Goal: Information Seeking & Learning: Learn about a topic

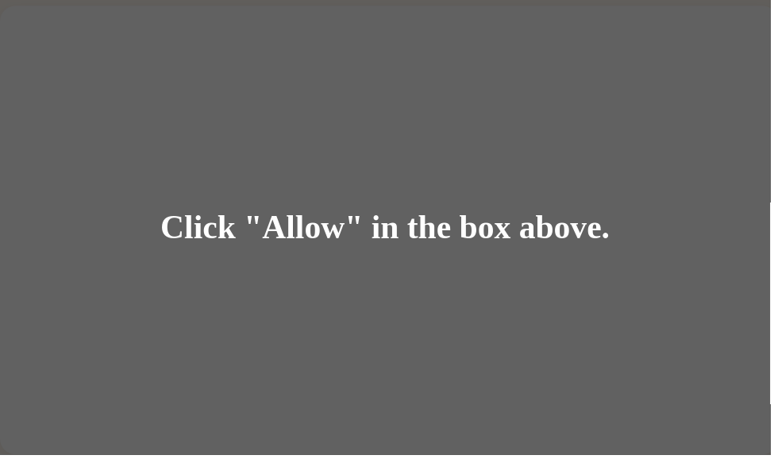
scroll to position [59, 0]
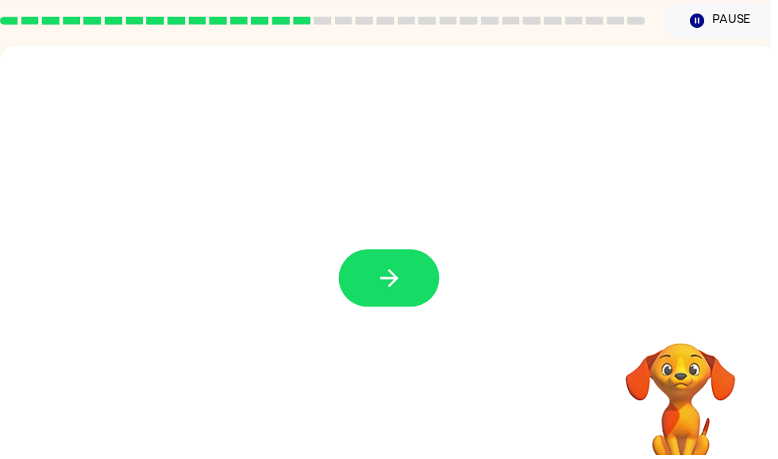
click at [420, 355] on div at bounding box center [392, 272] width 785 height 453
click at [378, 317] on div at bounding box center [392, 272] width 785 height 453
click at [354, 294] on button "button" at bounding box center [393, 281] width 102 height 58
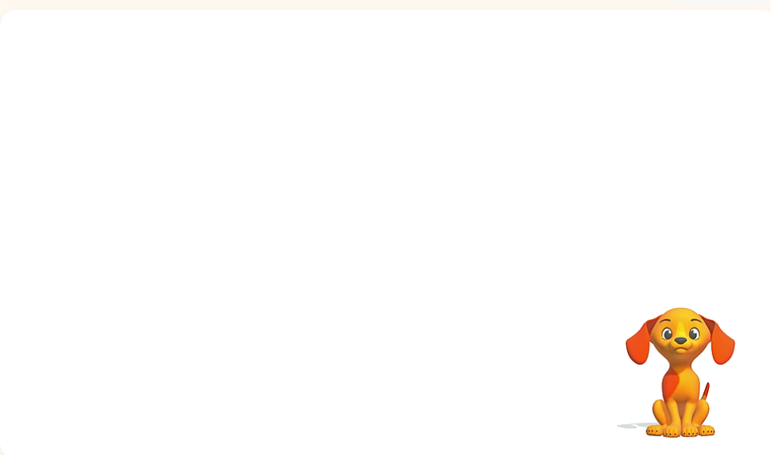
scroll to position [95, 0]
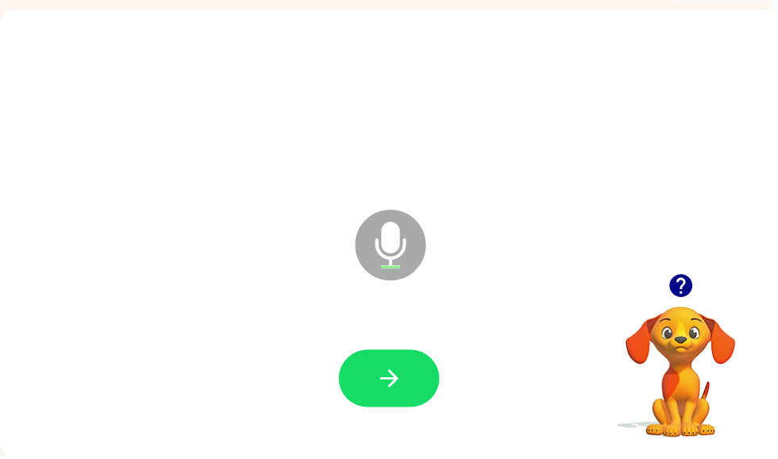
click at [396, 394] on icon "button" at bounding box center [393, 382] width 28 height 28
click at [351, 407] on div at bounding box center [393, 382] width 102 height 58
click at [373, 371] on button "button" at bounding box center [393, 382] width 102 height 58
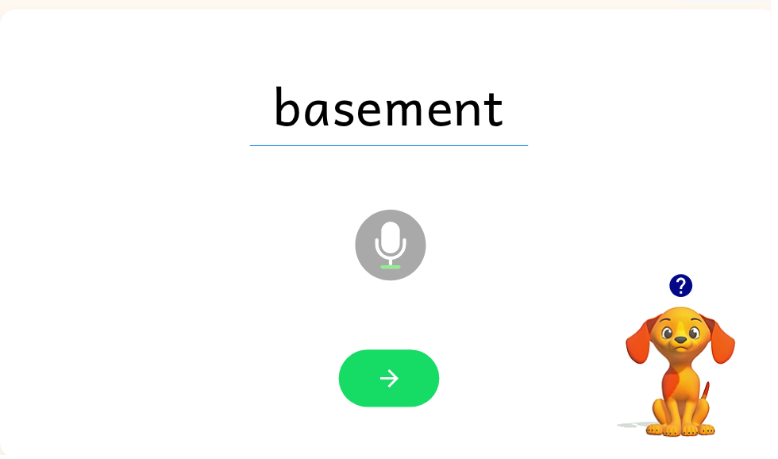
click at [393, 384] on icon "button" at bounding box center [393, 382] width 28 height 28
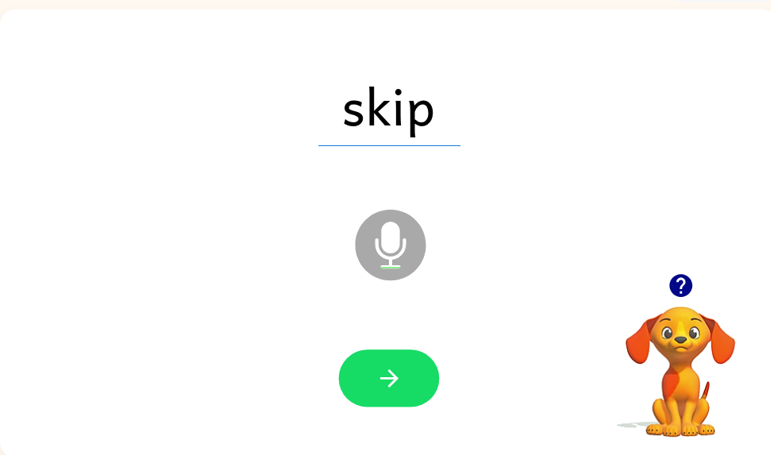
click at [380, 390] on icon "button" at bounding box center [393, 382] width 28 height 28
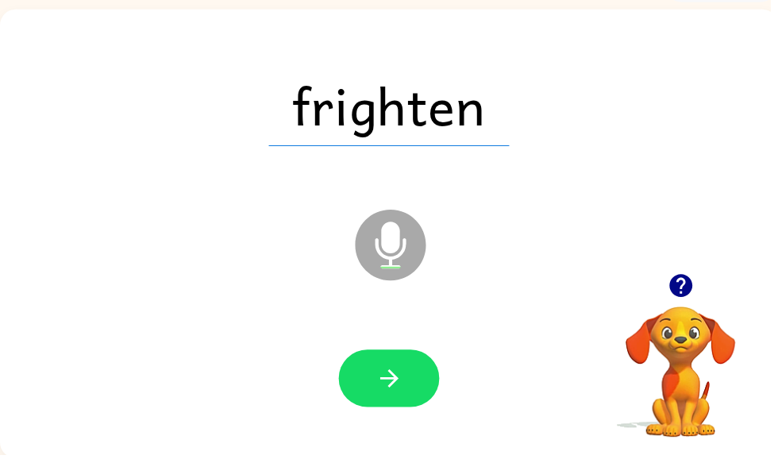
click at [374, 409] on button "button" at bounding box center [393, 382] width 102 height 58
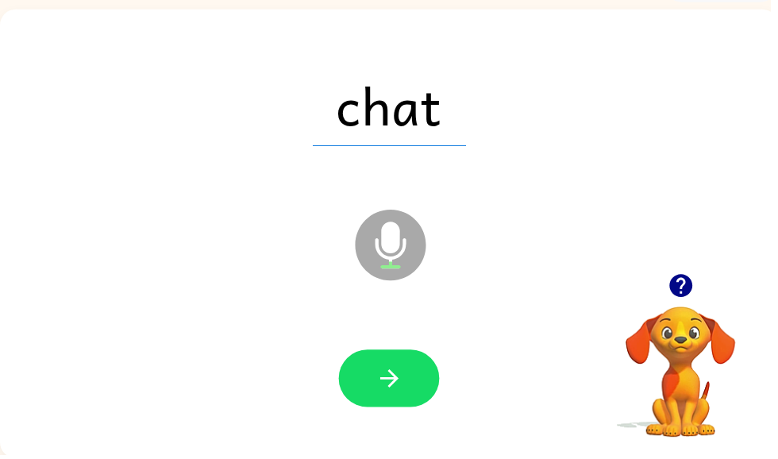
click at [364, 386] on button "button" at bounding box center [393, 382] width 102 height 58
click at [373, 372] on button "button" at bounding box center [393, 382] width 102 height 58
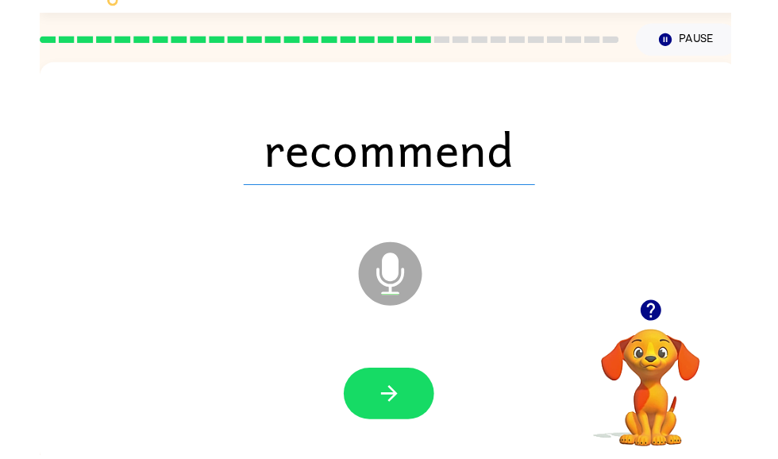
scroll to position [88, 0]
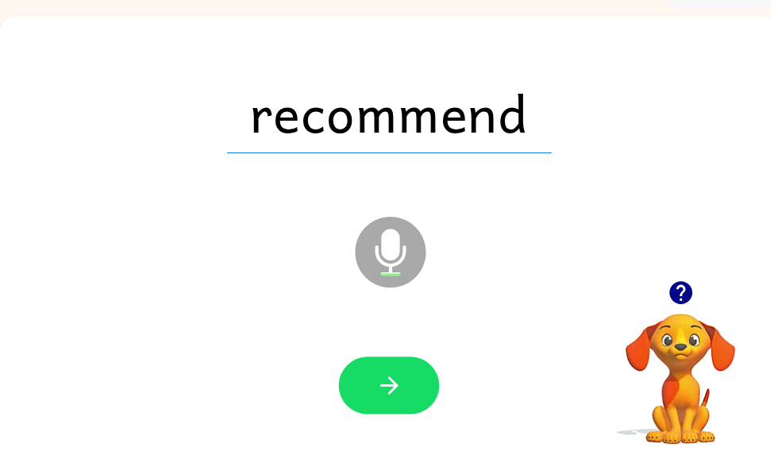
click at [374, 382] on button "button" at bounding box center [393, 389] width 102 height 58
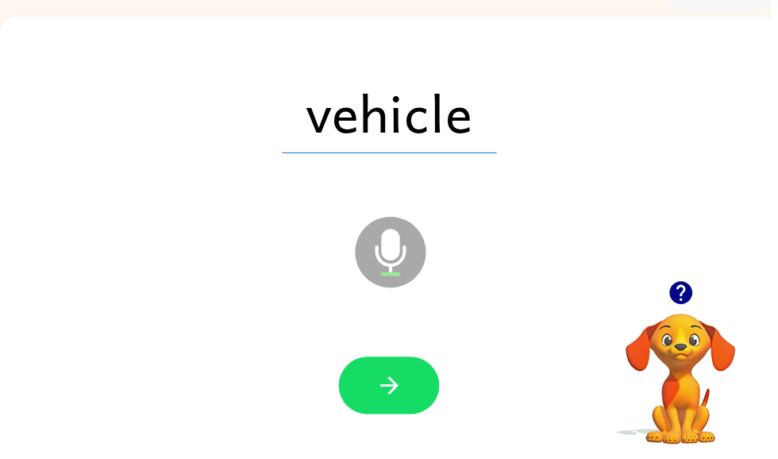
click at [390, 396] on icon "button" at bounding box center [393, 389] width 28 height 28
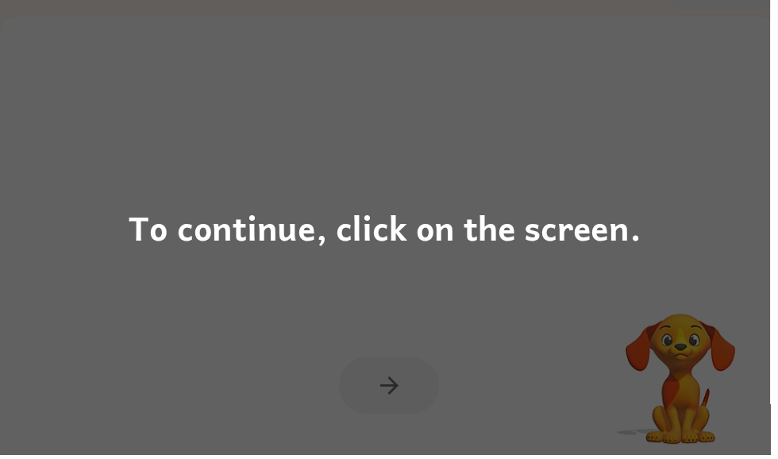
click at [397, 317] on div "To continue, click on the screen." at bounding box center [389, 229] width 778 height 459
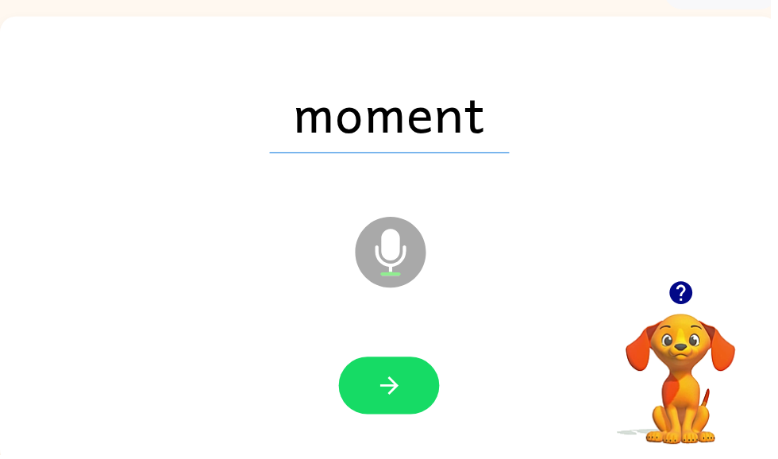
click at [355, 382] on button "button" at bounding box center [393, 389] width 102 height 58
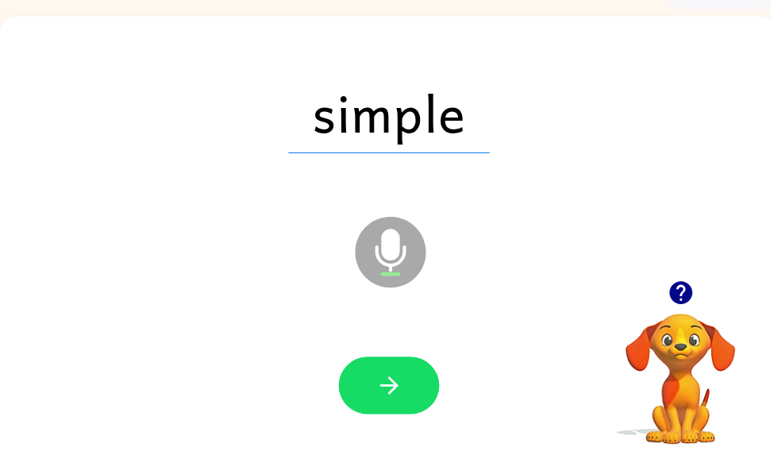
click at [386, 394] on icon "button" at bounding box center [393, 389] width 28 height 28
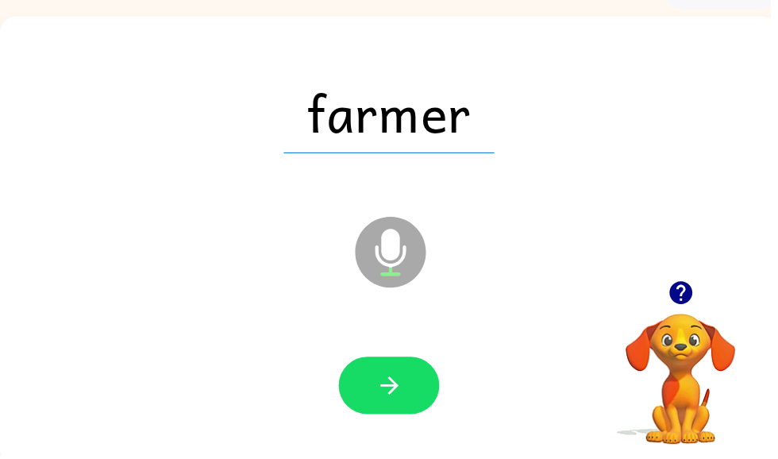
click at [357, 393] on button "button" at bounding box center [393, 389] width 102 height 58
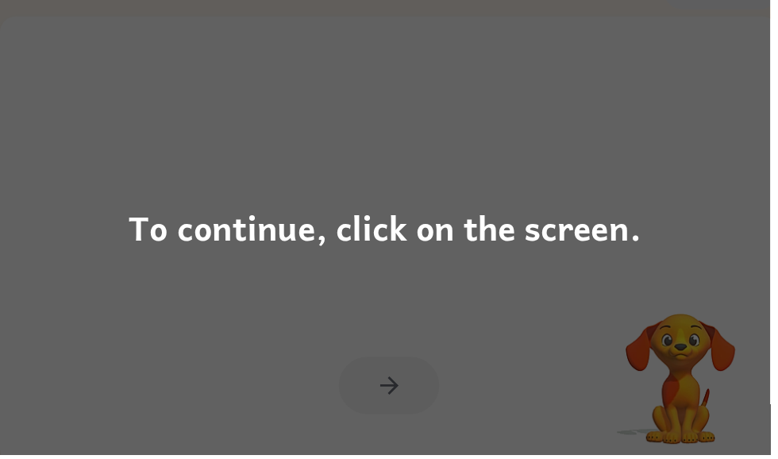
click at [161, 373] on div "To continue, click on the screen." at bounding box center [389, 229] width 778 height 459
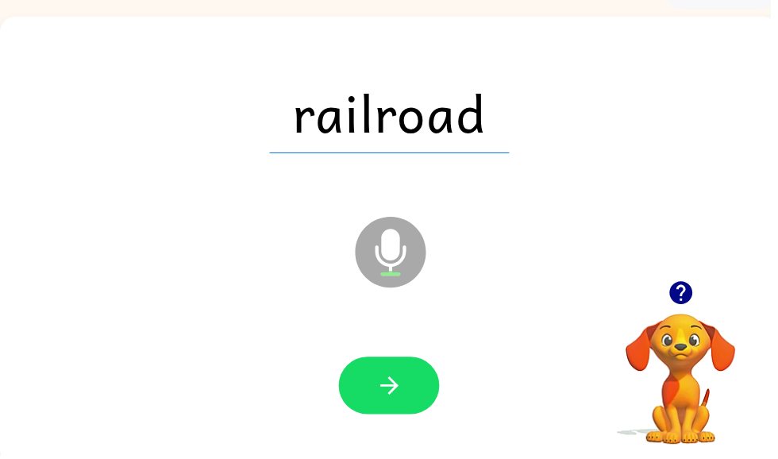
click at [371, 401] on button "button" at bounding box center [393, 389] width 102 height 58
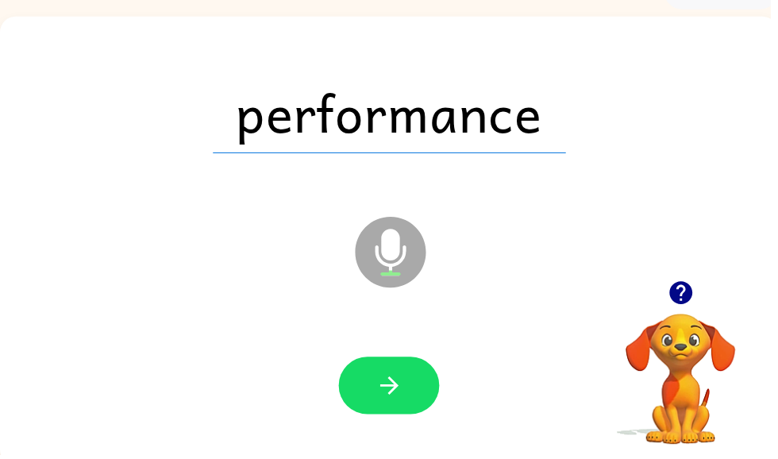
click at [367, 391] on button "button" at bounding box center [393, 389] width 102 height 58
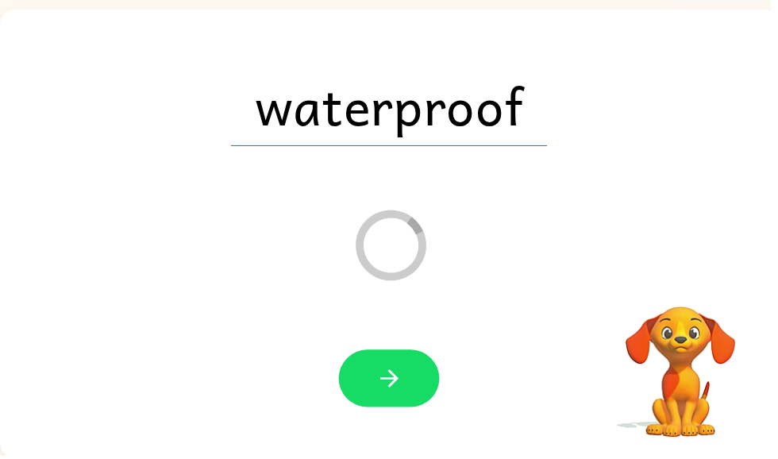
scroll to position [67, 0]
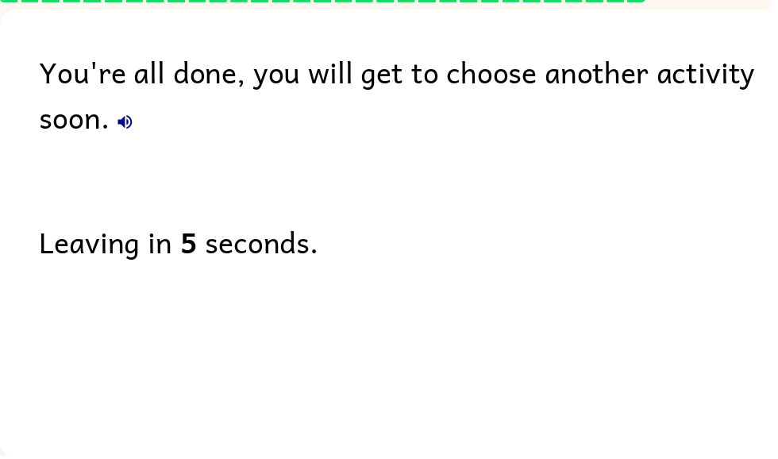
click at [359, 394] on div "You're all done, you will get to choose another activity soon. Leaving in 5 sec…" at bounding box center [392, 232] width 785 height 445
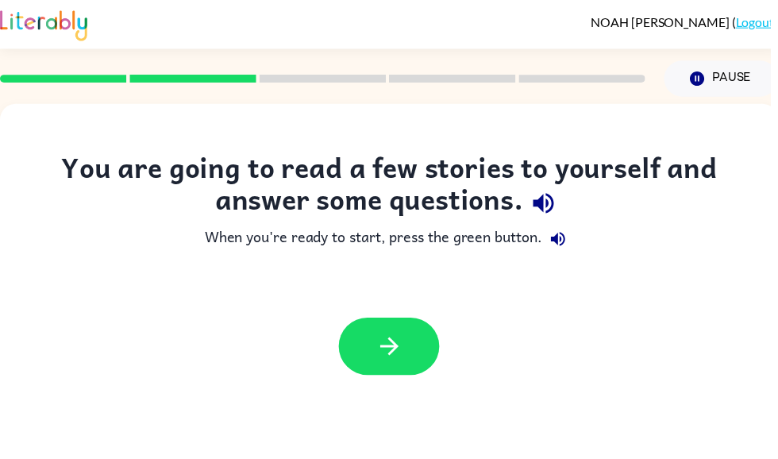
click at [396, 351] on icon "button" at bounding box center [393, 350] width 28 height 28
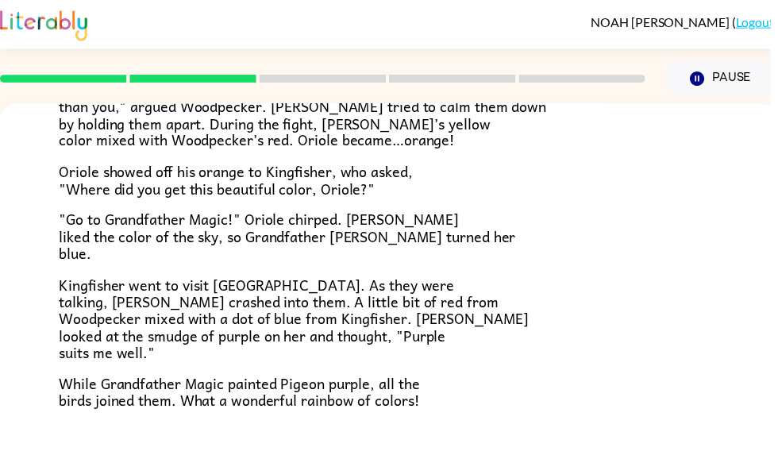
scroll to position [396, 0]
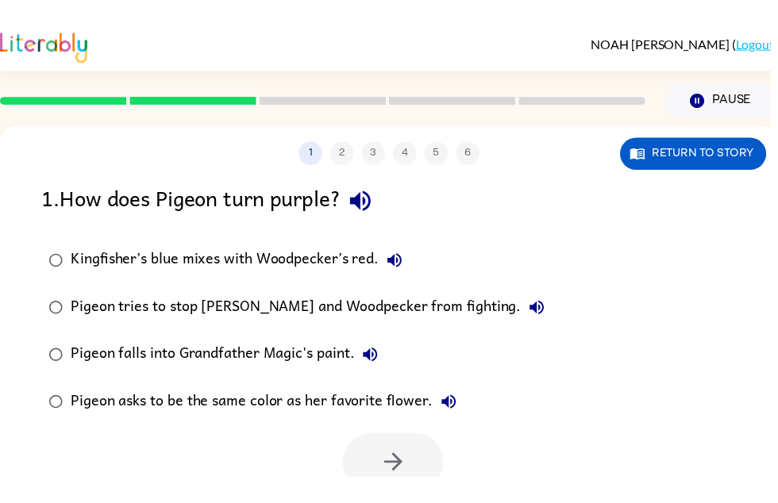
scroll to position [0, 0]
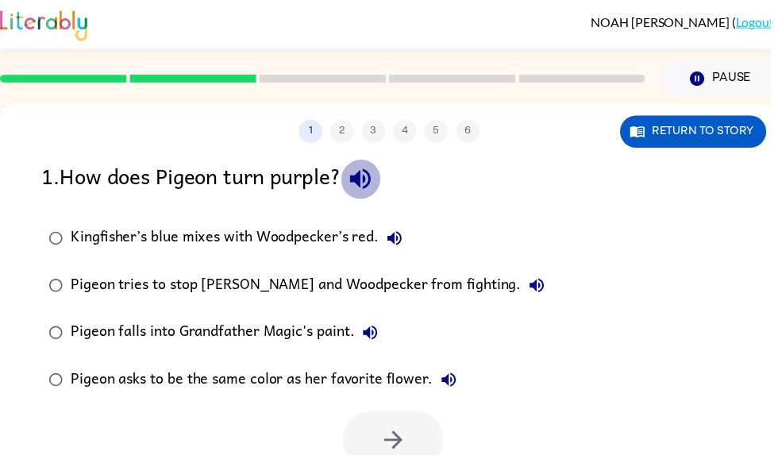
click at [371, 181] on button "button" at bounding box center [364, 180] width 40 height 40
click at [37, 250] on label "Kingfisher’s blue mixes with Woodpecker’s red." at bounding box center [299, 241] width 532 height 48
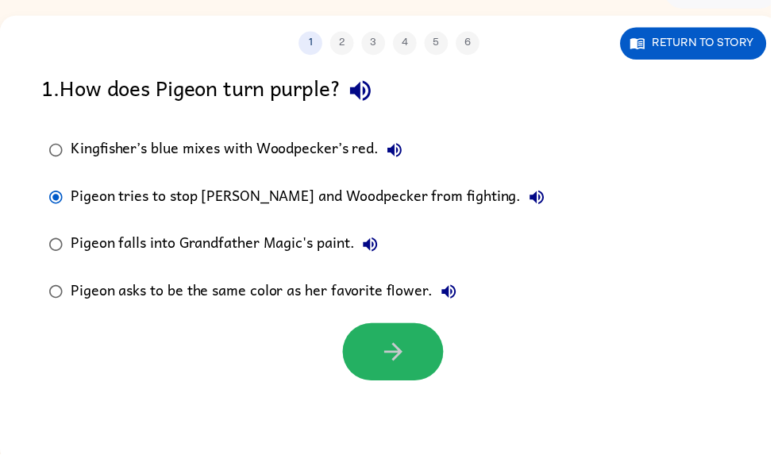
scroll to position [90, 0]
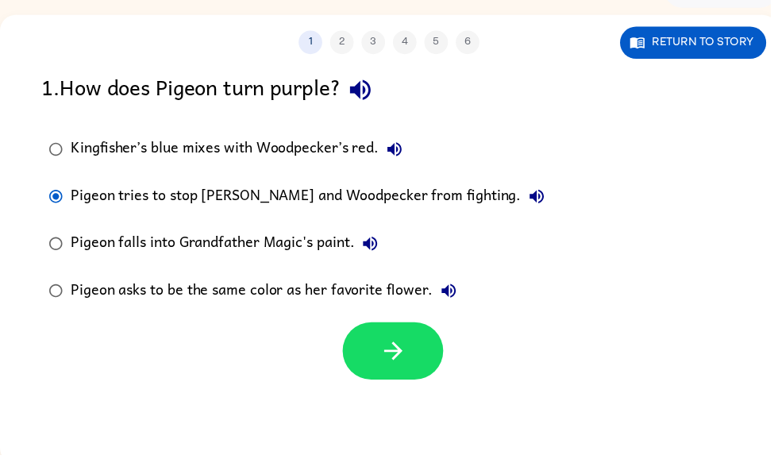
click at [394, 379] on button "button" at bounding box center [397, 354] width 102 height 58
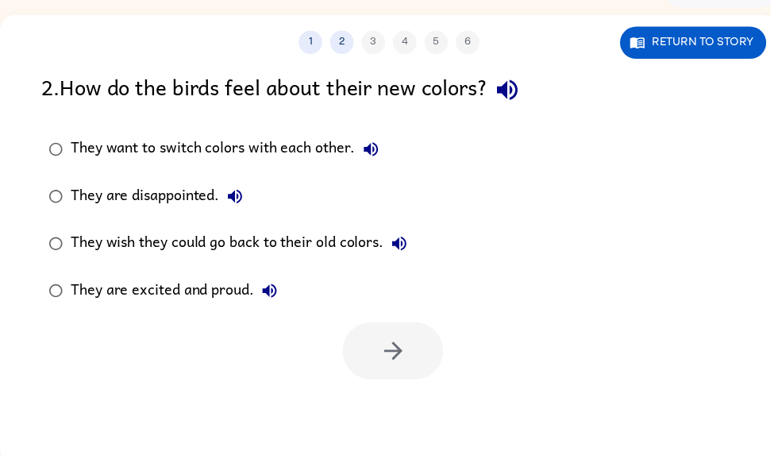
click at [324, 254] on div "They wish they could go back to their old colors." at bounding box center [245, 246] width 348 height 32
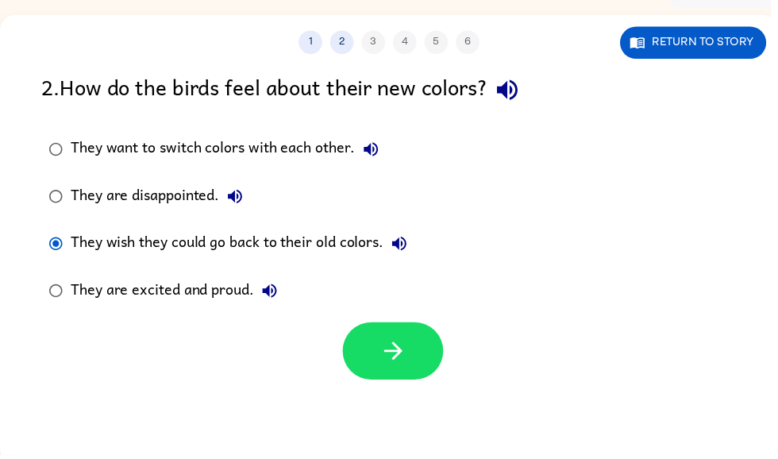
click at [386, 359] on icon "button" at bounding box center [397, 354] width 28 height 28
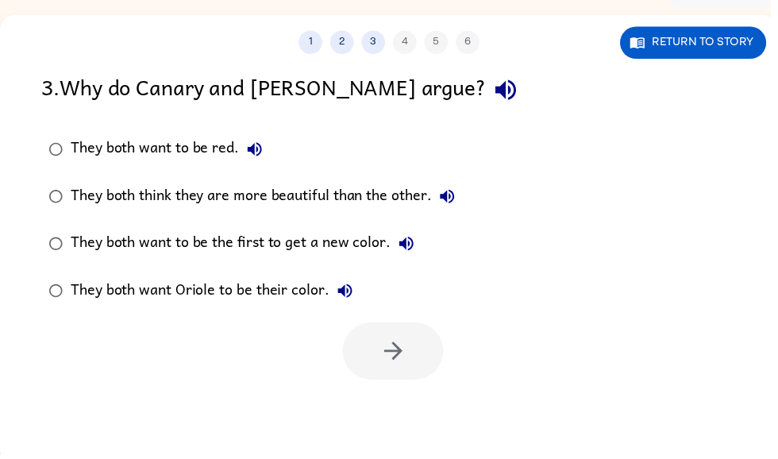
click at [385, 343] on div at bounding box center [397, 354] width 102 height 58
click at [392, 201] on div "They both think they are more beautiful than the other." at bounding box center [269, 198] width 396 height 32
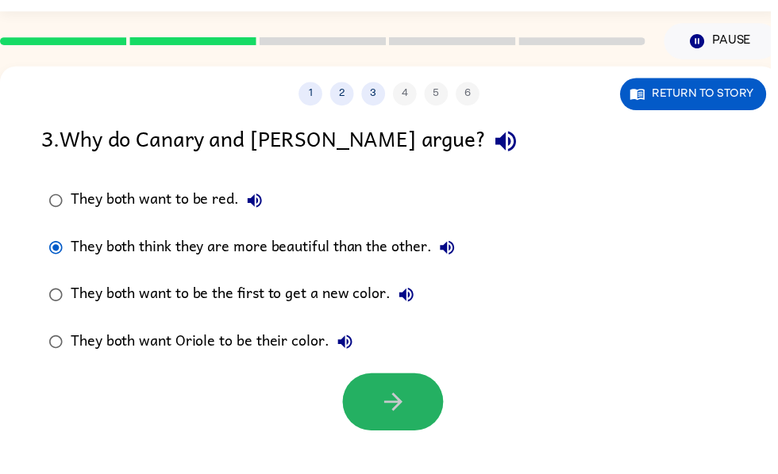
scroll to position [46, 0]
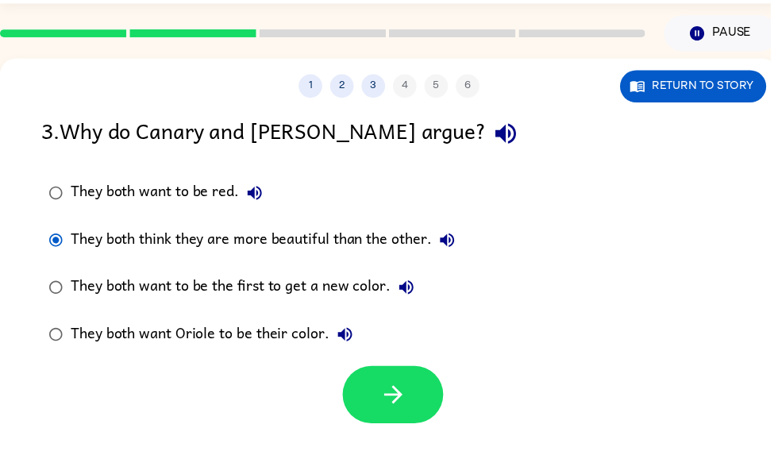
click at [417, 373] on button "button" at bounding box center [397, 398] width 102 height 58
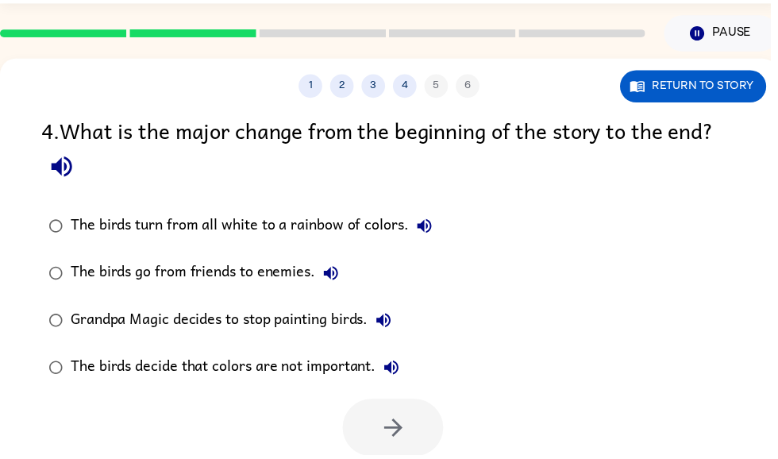
click at [363, 231] on div "The birds turn from all white to a rainbow of colors." at bounding box center [257, 228] width 373 height 32
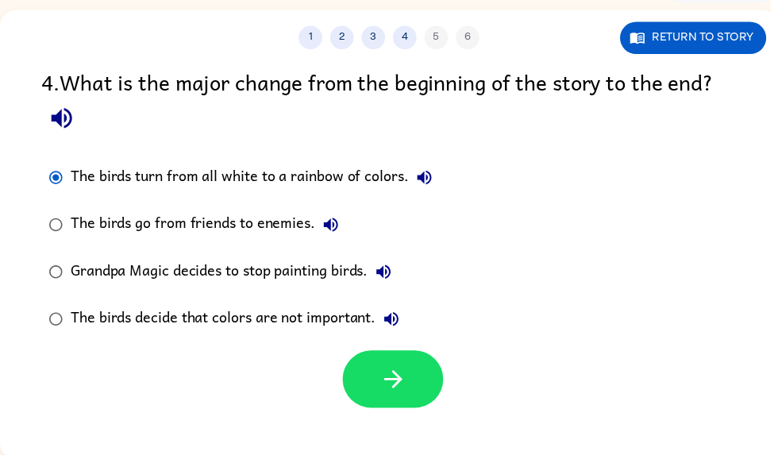
scroll to position [95, 0]
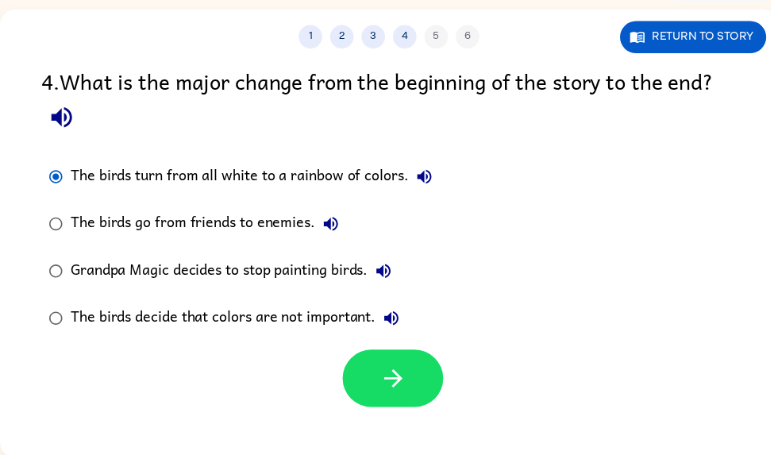
click at [409, 391] on icon "button" at bounding box center [397, 382] width 28 height 28
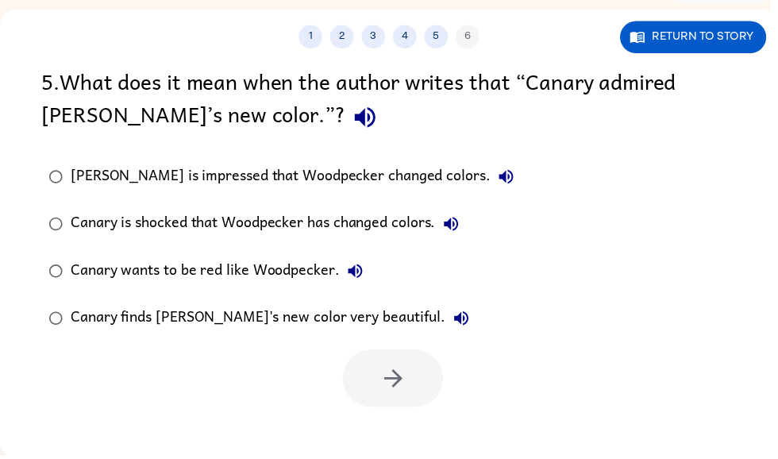
click at [289, 287] on div "Canary wants to be red like Woodpecker." at bounding box center [222, 274] width 303 height 32
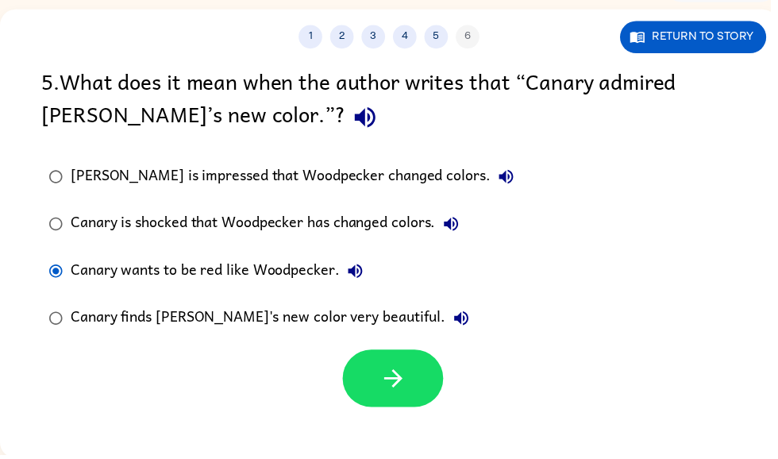
click at [409, 368] on button "button" at bounding box center [397, 382] width 102 height 58
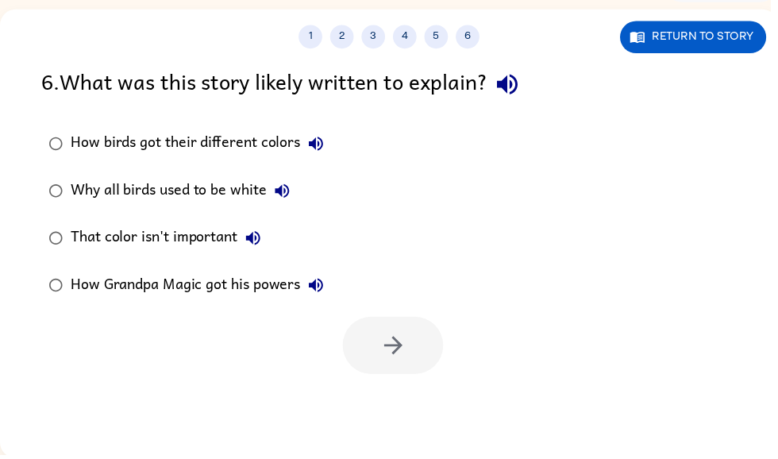
click at [267, 290] on div "How Grandpa Magic got his powers" at bounding box center [202, 288] width 263 height 32
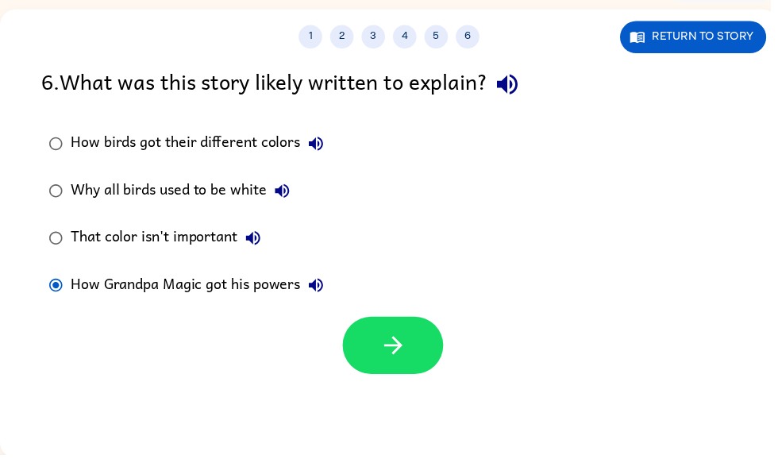
click at [253, 186] on div "Why all birds used to be white" at bounding box center [185, 193] width 229 height 32
click at [396, 316] on div at bounding box center [392, 345] width 785 height 66
click at [240, 293] on div "How Grandpa Magic got his powers" at bounding box center [202, 288] width 263 height 32
click at [263, 196] on div "Why all birds used to be white" at bounding box center [185, 193] width 229 height 32
click at [248, 305] on label "How Grandpa Magic got his powers" at bounding box center [187, 288] width 309 height 48
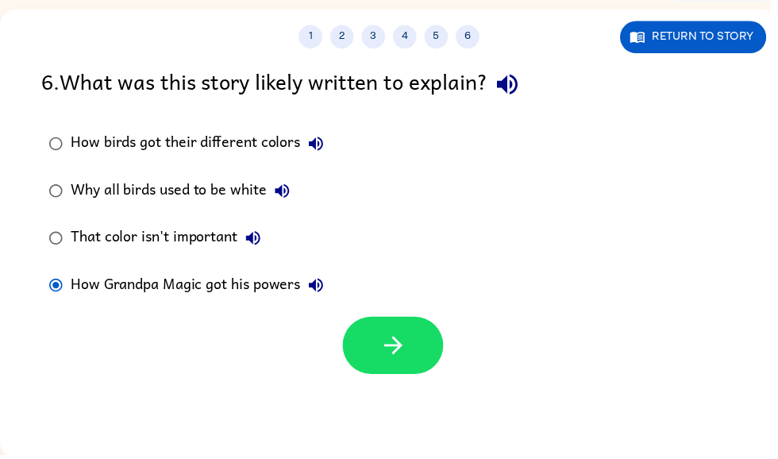
click at [400, 348] on icon "button" at bounding box center [397, 349] width 28 height 28
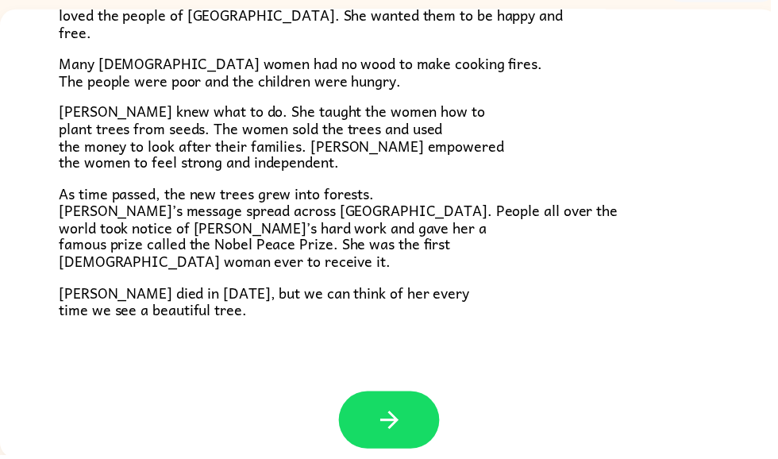
scroll to position [432, 0]
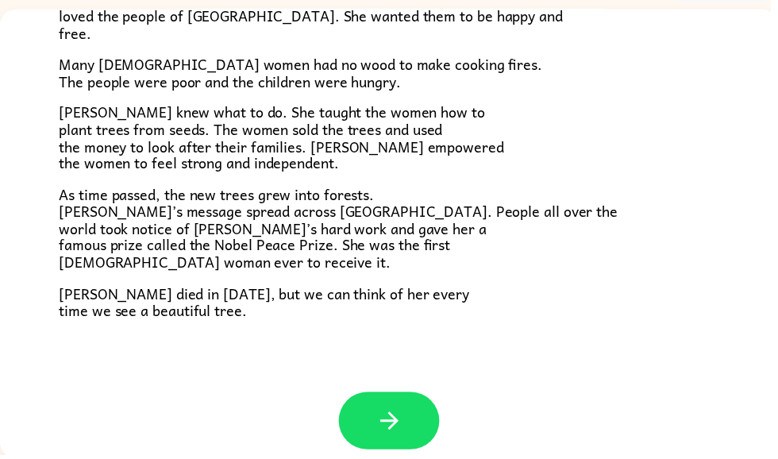
click at [424, 400] on button "button" at bounding box center [393, 425] width 102 height 58
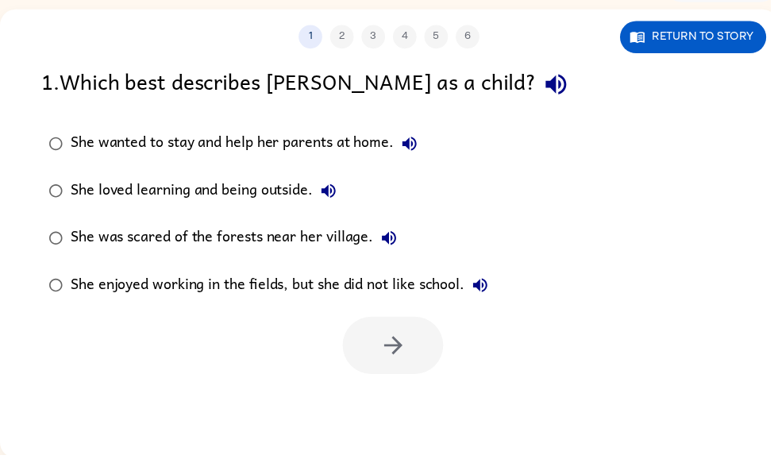
click at [541, 67] on button "button" at bounding box center [561, 85] width 40 height 40
click at [765, 112] on div "1 . Which best describes [PERSON_NAME] as a child? She wanted to stay and help …" at bounding box center [392, 221] width 785 height 313
click at [447, 106] on div "1 . Which best describes [PERSON_NAME] as a child?" at bounding box center [392, 85] width 701 height 40
click at [551, 91] on icon "button" at bounding box center [561, 85] width 21 height 21
click at [740, 27] on button "Return to story" at bounding box center [700, 37] width 148 height 33
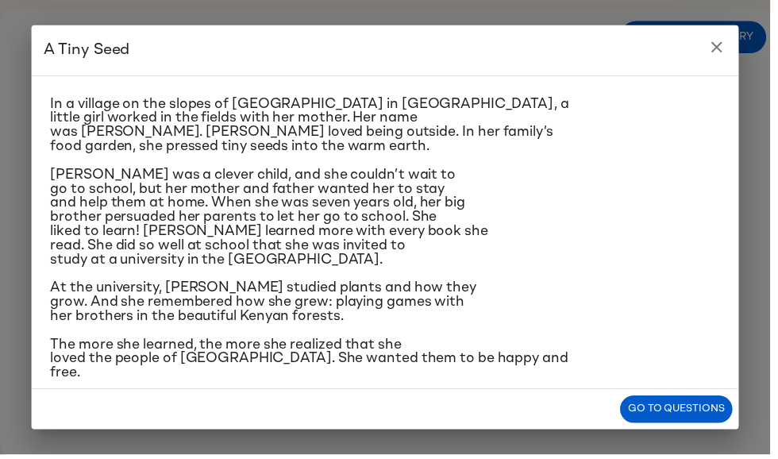
scroll to position [31, 0]
click at [714, 55] on button "close" at bounding box center [724, 48] width 32 height 32
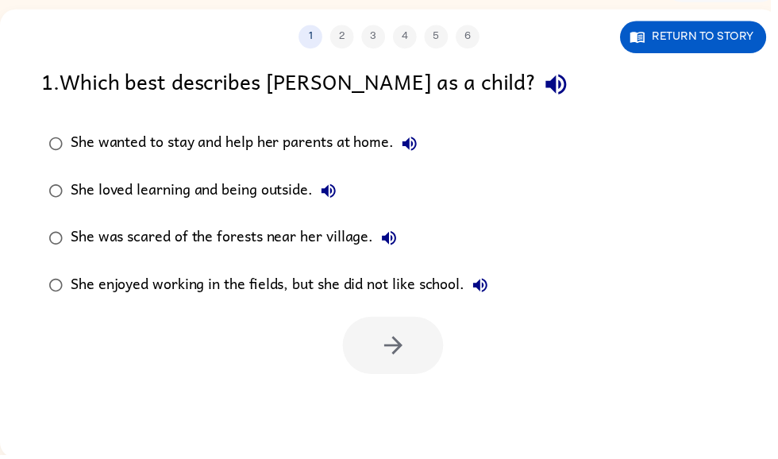
click at [728, 50] on button "Return to story" at bounding box center [700, 37] width 148 height 33
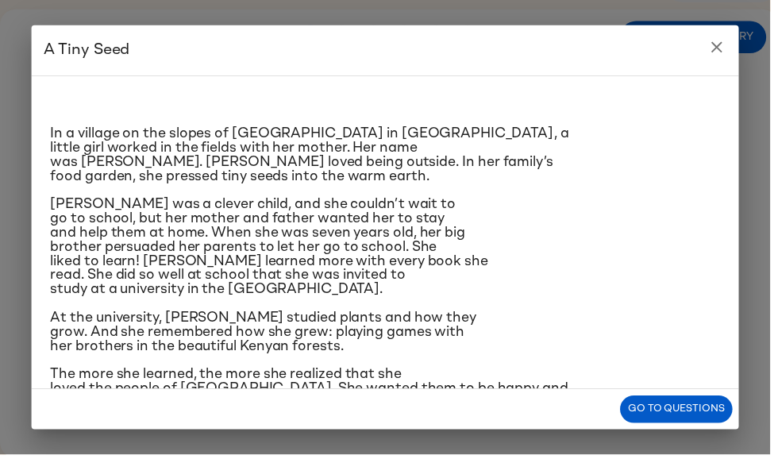
click at [733, 38] on icon "close" at bounding box center [723, 47] width 19 height 19
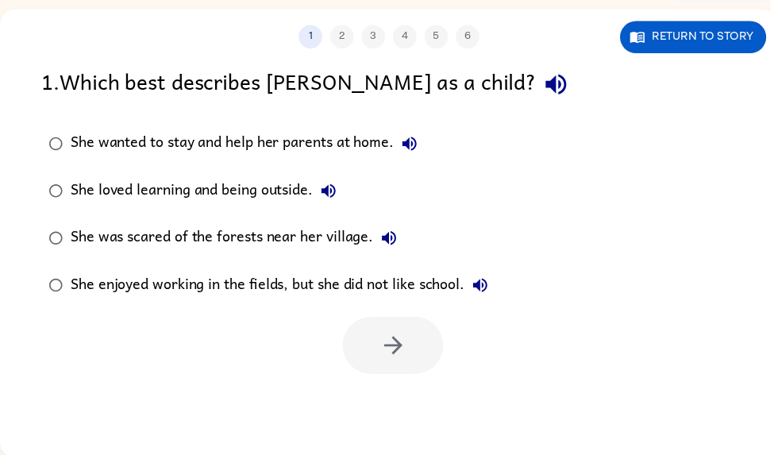
click at [407, 152] on icon "button" at bounding box center [413, 145] width 19 height 19
click at [328, 188] on icon "button" at bounding box center [331, 192] width 19 height 19
click at [401, 236] on icon "button" at bounding box center [392, 240] width 19 height 19
click at [497, 279] on button "She enjoyed working in the fields, but she did not like school." at bounding box center [485, 288] width 32 height 32
click at [255, 187] on div "She loved learning and being outside." at bounding box center [209, 193] width 276 height 32
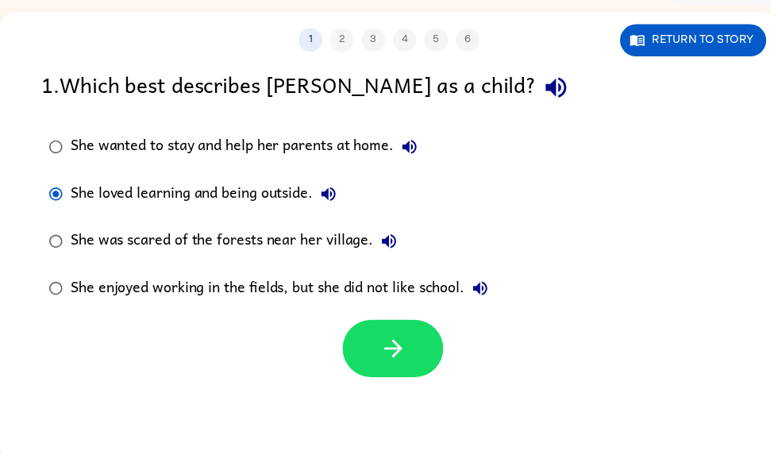
scroll to position [93, 0]
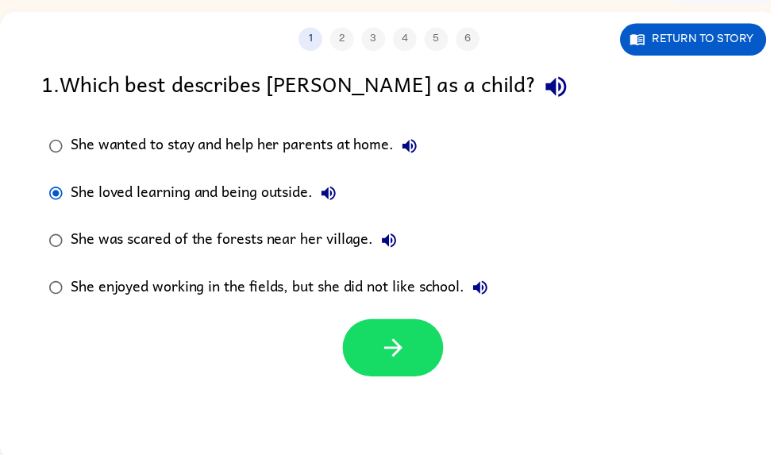
click at [404, 337] on button "button" at bounding box center [397, 351] width 102 height 58
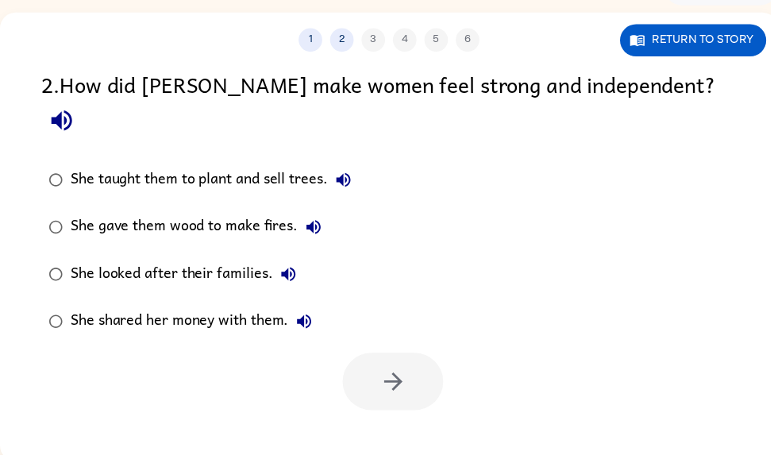
scroll to position [92, 0]
click at [76, 108] on icon "button" at bounding box center [62, 122] width 28 height 28
click at [83, 102] on button "button" at bounding box center [62, 122] width 40 height 40
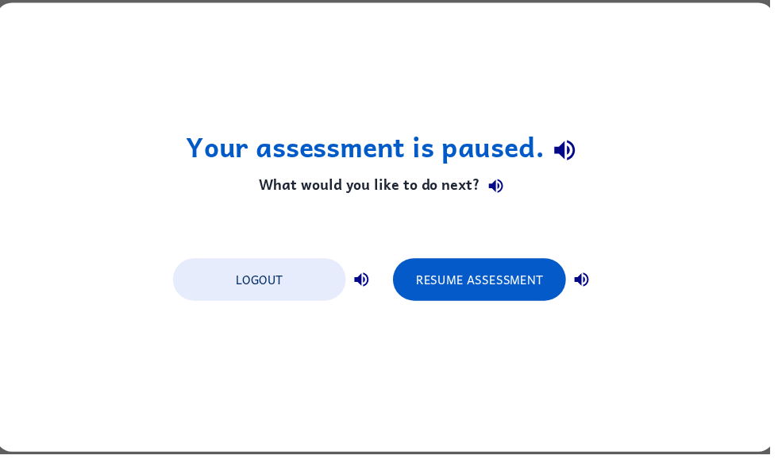
scroll to position [0, 0]
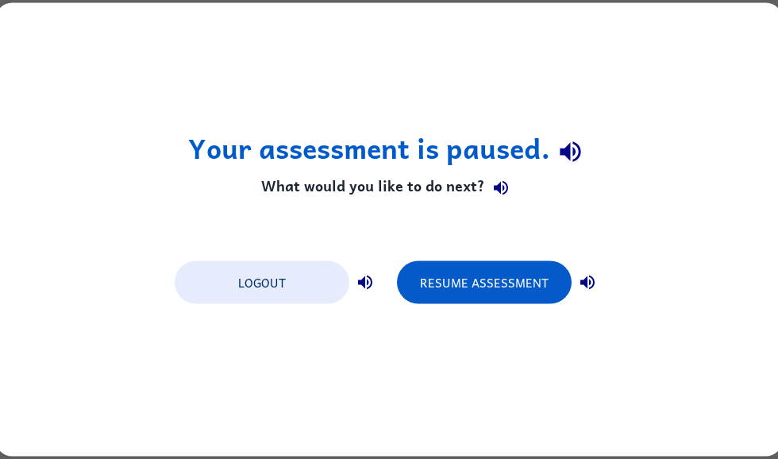
click at [524, 301] on button "Resume Assessment" at bounding box center [484, 282] width 175 height 43
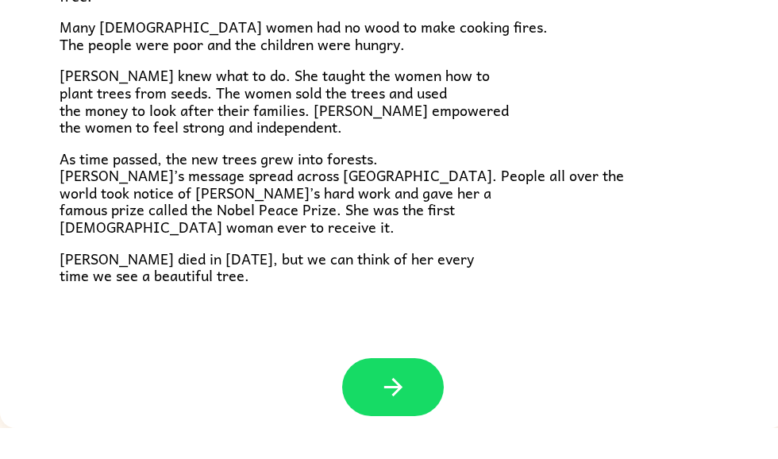
scroll to position [432, 0]
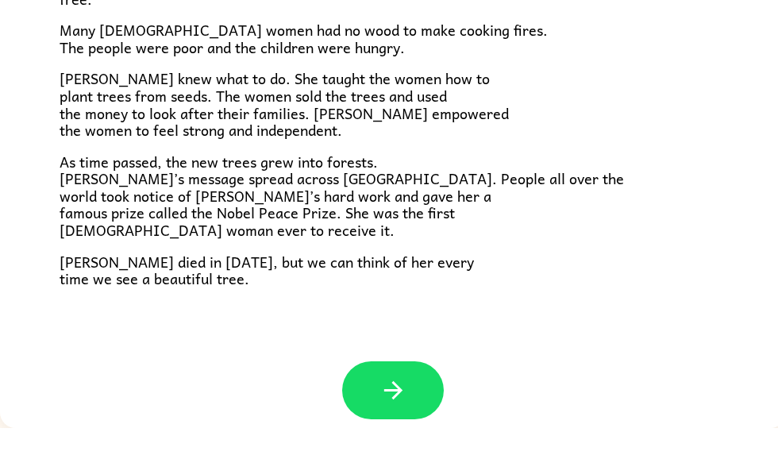
click at [432, 392] on button "button" at bounding box center [393, 421] width 102 height 58
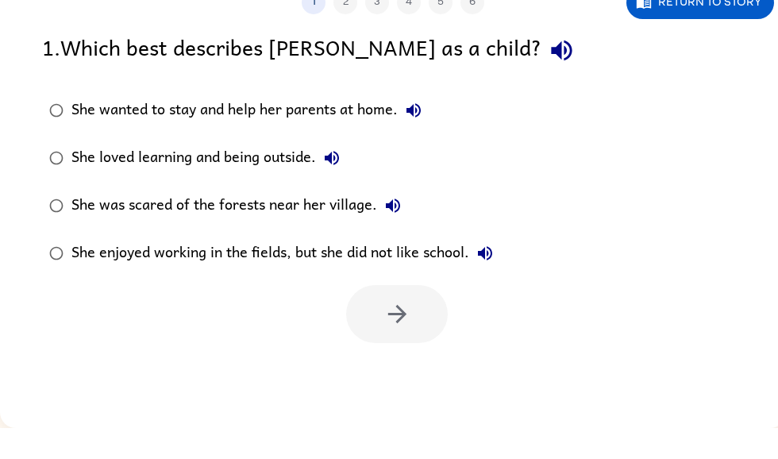
scroll to position [0, 0]
click at [547, 67] on icon "button" at bounding box center [561, 81] width 28 height 28
click at [417, 132] on icon "button" at bounding box center [413, 141] width 19 height 19
click at [271, 173] on div "She loved learning and being outside." at bounding box center [209, 189] width 276 height 32
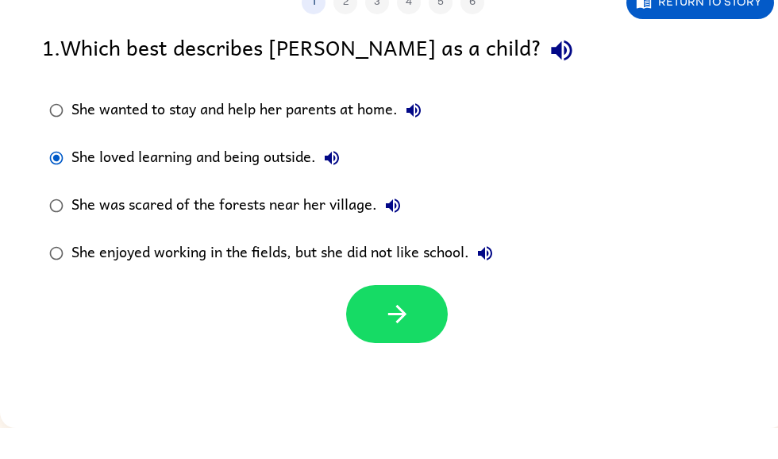
click at [405, 335] on button "button" at bounding box center [397, 345] width 102 height 58
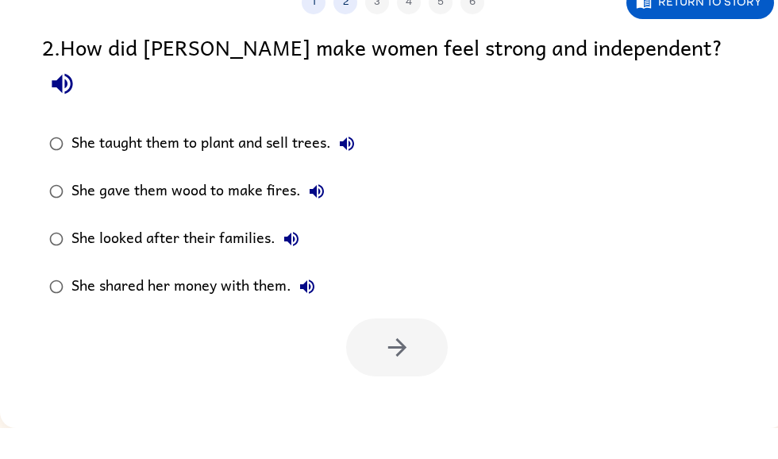
click at [278, 151] on label "She taught them to plant and sell trees." at bounding box center [201, 175] width 337 height 48
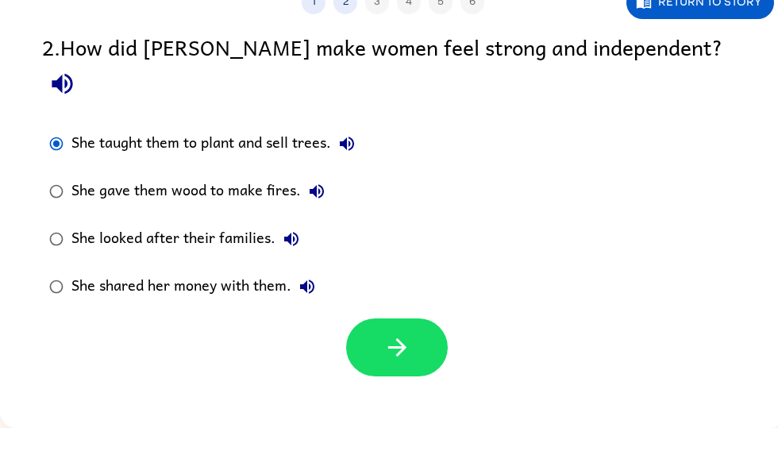
click at [239, 206] on div "She gave them wood to make fires." at bounding box center [201, 222] width 261 height 32
click at [421, 349] on button "button" at bounding box center [397, 378] width 102 height 58
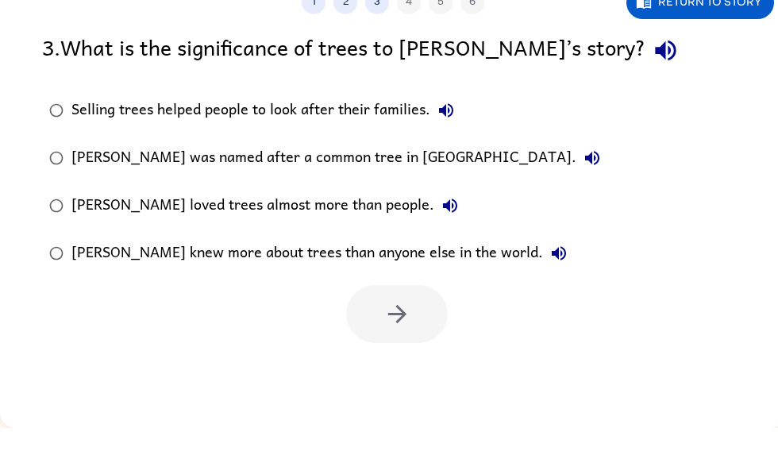
click at [278, 173] on div "[PERSON_NAME] was named after a common tree in [GEOGRAPHIC_DATA]." at bounding box center [339, 189] width 536 height 32
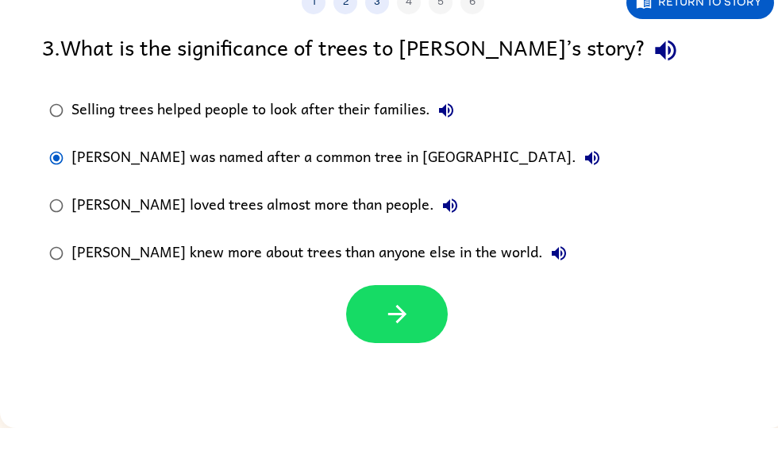
click at [409, 276] on label "[PERSON_NAME] knew more about trees than anyone else in the world." at bounding box center [324, 284] width 582 height 48
click at [413, 317] on button "button" at bounding box center [397, 345] width 102 height 58
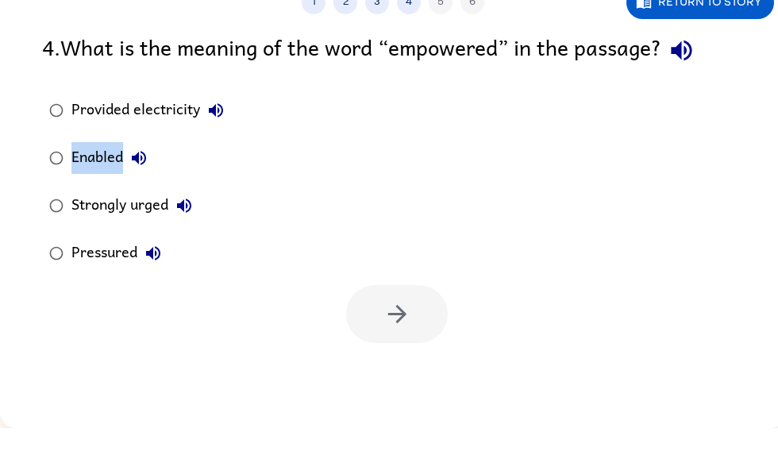
click at [700, 66] on button "button" at bounding box center [681, 81] width 40 height 40
click at [739, 17] on button "Return to story" at bounding box center [700, 33] width 148 height 33
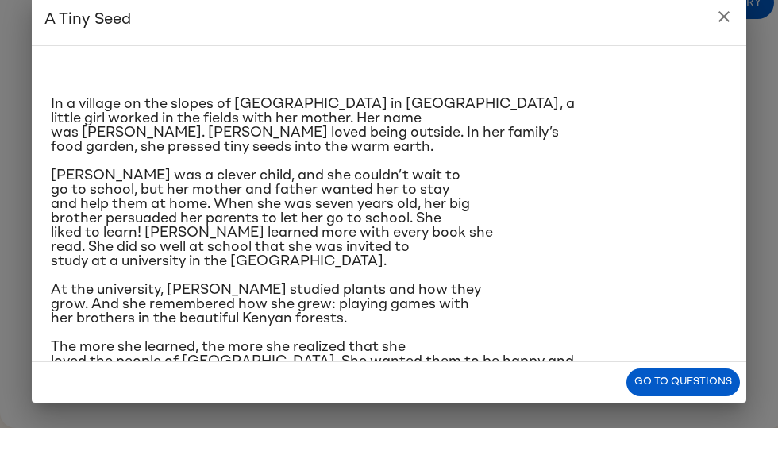
click at [716, 32] on button "close" at bounding box center [724, 48] width 32 height 32
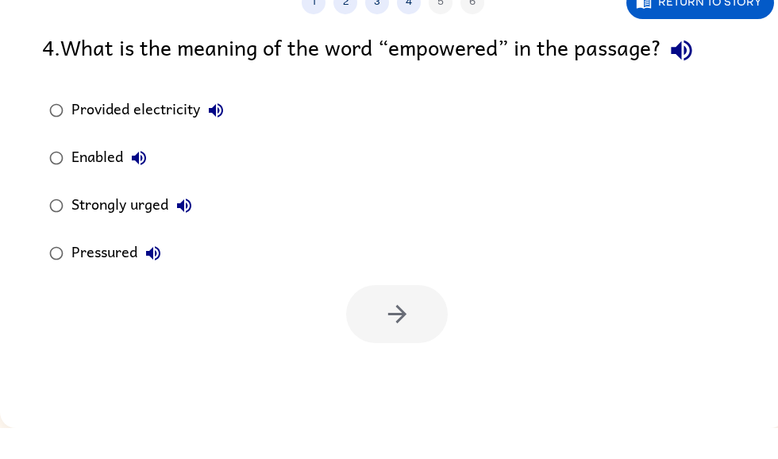
click at [689, 67] on icon "button" at bounding box center [681, 81] width 28 height 28
click at [213, 132] on icon "button" at bounding box center [215, 141] width 19 height 19
click at [229, 125] on button "Provided electricity" at bounding box center [216, 141] width 32 height 32
click at [149, 173] on button "Enabled" at bounding box center [139, 189] width 32 height 32
click at [191, 227] on icon "button" at bounding box center [184, 236] width 19 height 19
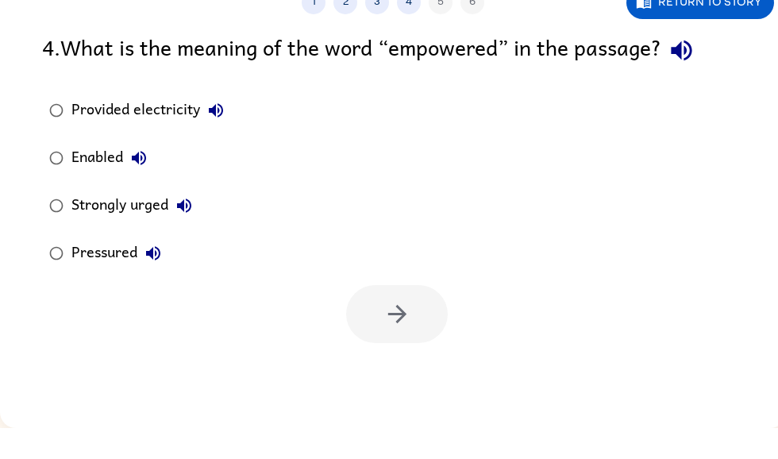
click at [149, 275] on icon "button" at bounding box center [153, 284] width 19 height 19
click at [225, 125] on button "Provided electricity" at bounding box center [216, 141] width 32 height 32
click at [692, 67] on icon "button" at bounding box center [681, 81] width 28 height 28
click at [196, 221] on button "Strongly urged" at bounding box center [184, 237] width 32 height 32
click at [156, 275] on icon "button" at bounding box center [153, 284] width 19 height 19
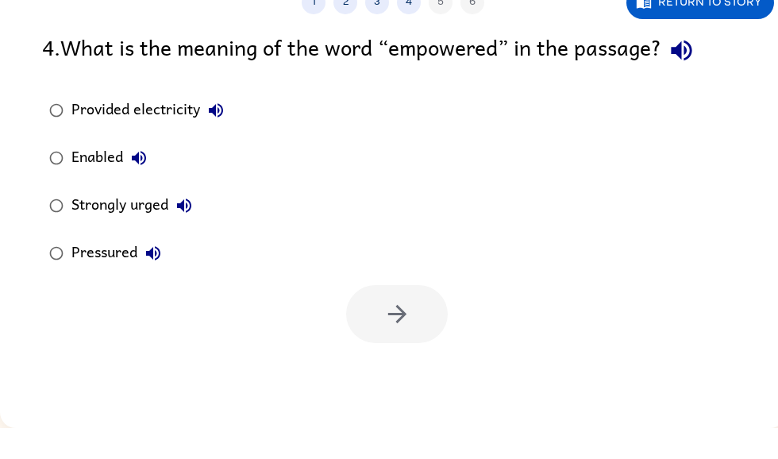
click at [224, 132] on icon "button" at bounding box center [215, 141] width 19 height 19
click at [217, 125] on button "Provided electricity" at bounding box center [216, 141] width 32 height 32
click at [691, 71] on icon "button" at bounding box center [680, 81] width 21 height 21
click at [217, 213] on label "Strongly urged" at bounding box center [136, 237] width 206 height 48
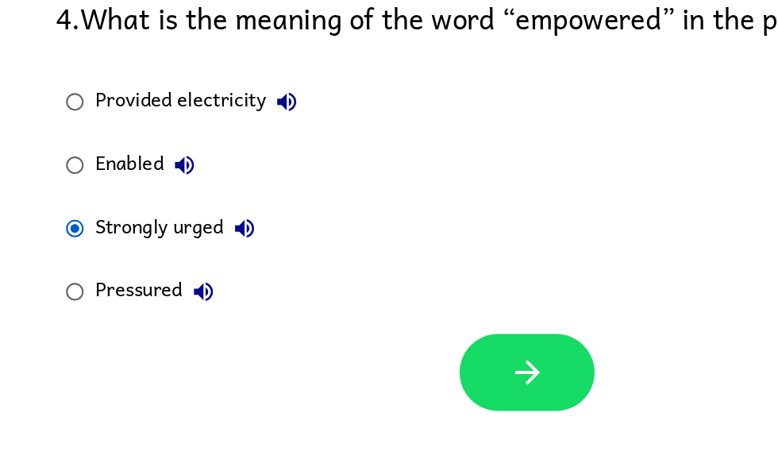
click at [166, 268] on button "Pressured" at bounding box center [153, 284] width 32 height 32
click at [221, 132] on icon "button" at bounding box center [215, 141] width 19 height 19
click at [148, 179] on icon "button" at bounding box center [138, 188] width 19 height 19
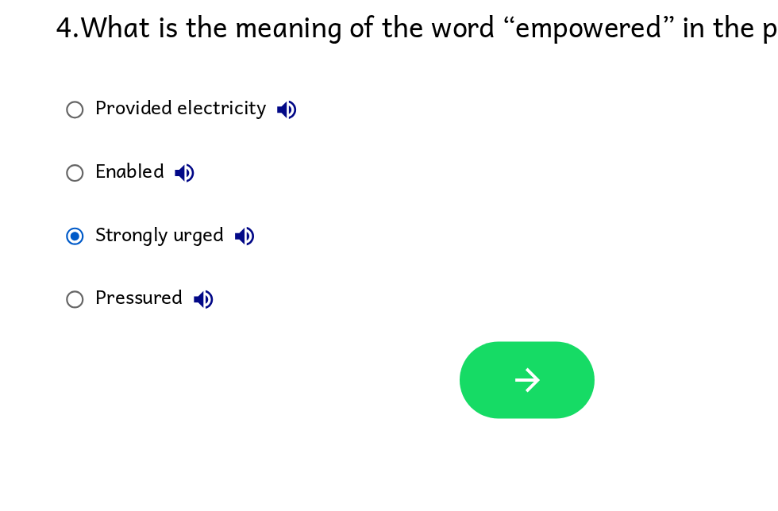
scroll to position [48, 0]
click at [100, 225] on div "Enabled" at bounding box center [112, 241] width 83 height 32
click at [148, 273] on div "Strongly urged" at bounding box center [135, 289] width 129 height 32
click at [402, 383] on icon "button" at bounding box center [397, 397] width 28 height 28
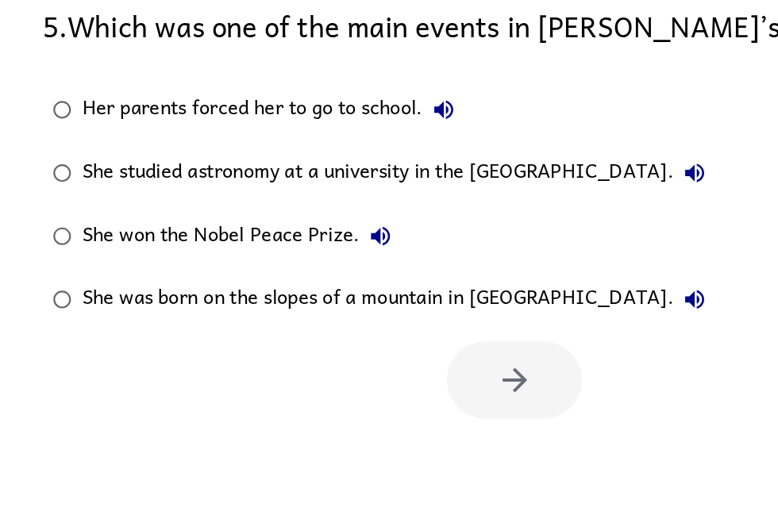
scroll to position [0, 10]
click at [424, 225] on div "She studied astronomy at a university in the [GEOGRAPHIC_DATA]." at bounding box center [300, 241] width 477 height 32
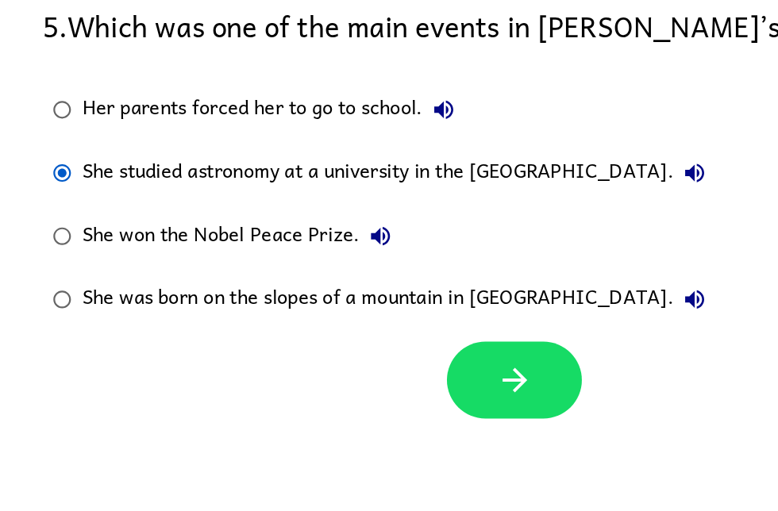
click at [423, 225] on div "She studied astronomy at a university in the [GEOGRAPHIC_DATA]." at bounding box center [300, 241] width 477 height 32
click at [405, 368] on button "button" at bounding box center [387, 397] width 102 height 58
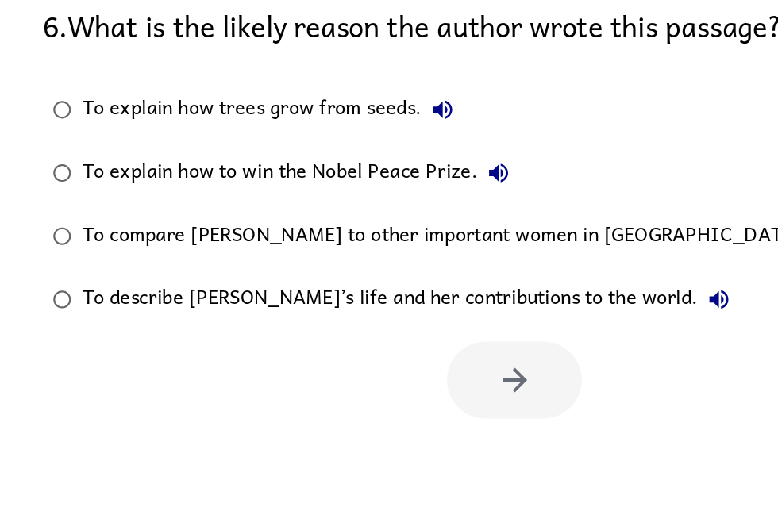
click at [372, 273] on div "To compare [PERSON_NAME] to other important women in [GEOGRAPHIC_DATA]." at bounding box center [351, 289] width 578 height 32
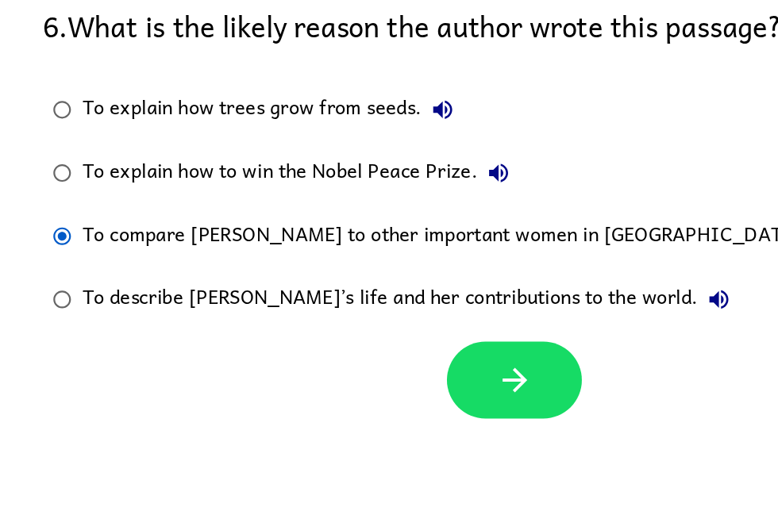
click at [363, 273] on div "To compare [PERSON_NAME] to other important women in [GEOGRAPHIC_DATA]." at bounding box center [351, 289] width 578 height 32
click at [389, 368] on button "button" at bounding box center [387, 397] width 102 height 58
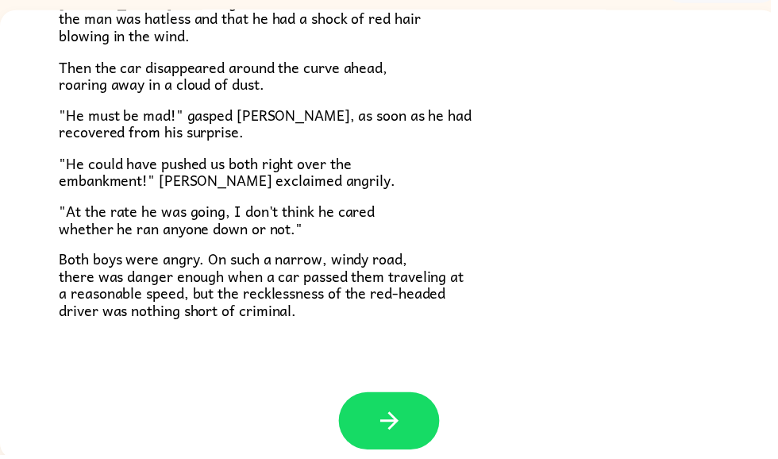
scroll to position [95, 0]
click at [420, 422] on button "button" at bounding box center [393, 424] width 102 height 58
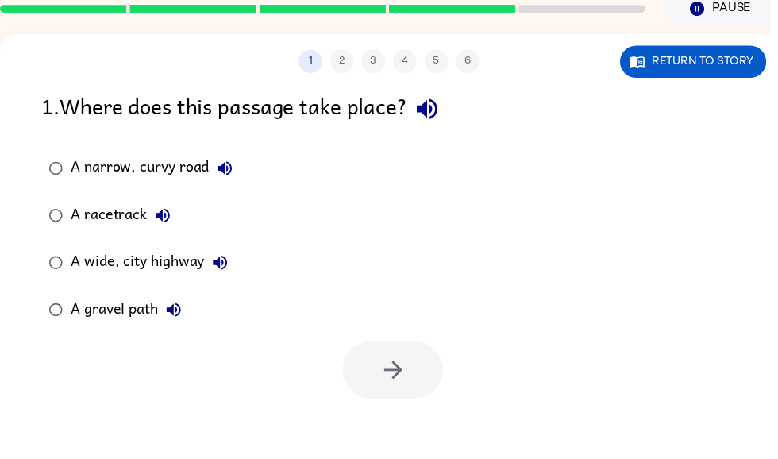
scroll to position [0, 0]
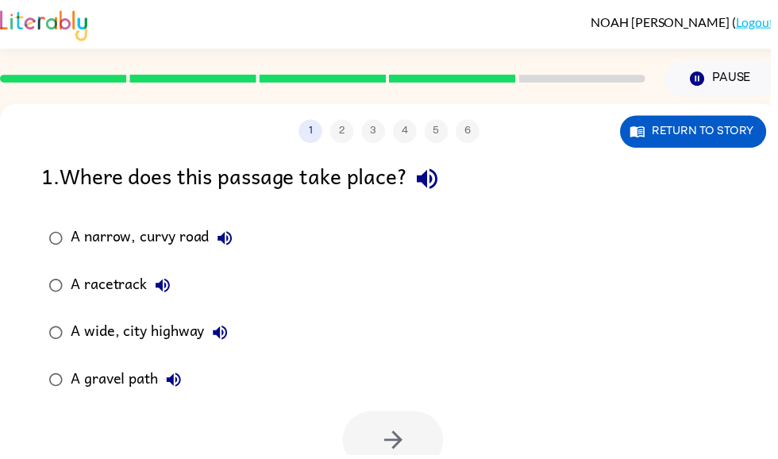
click at [118, 291] on div "A racetrack" at bounding box center [125, 288] width 109 height 32
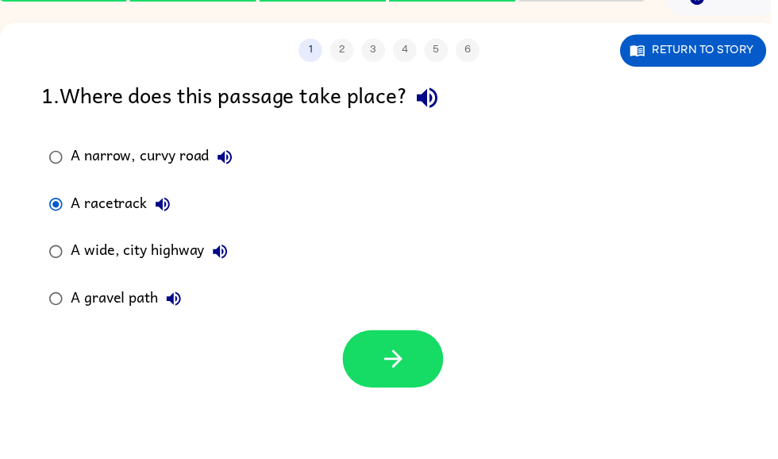
scroll to position [82, 0]
click at [408, 341] on button "button" at bounding box center [397, 362] width 102 height 58
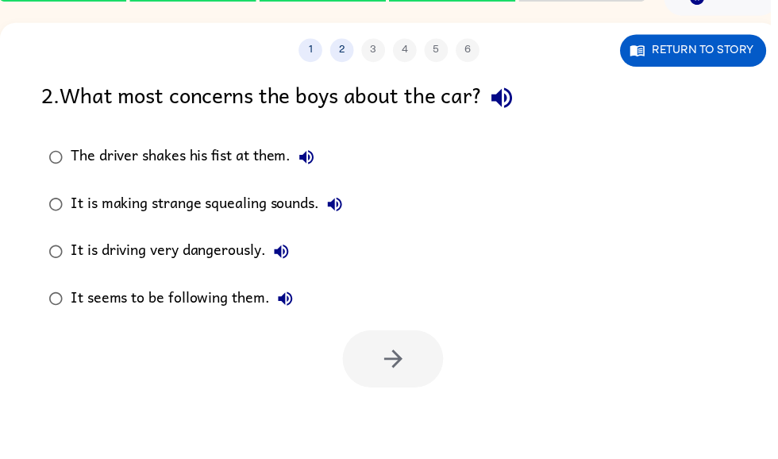
click at [221, 203] on div "It is making strange squealing sounds." at bounding box center [212, 206] width 282 height 32
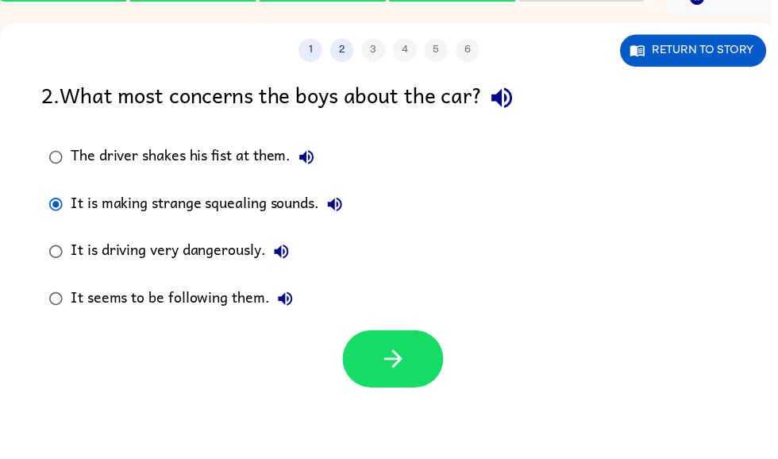
click at [413, 381] on button "button" at bounding box center [397, 362] width 102 height 58
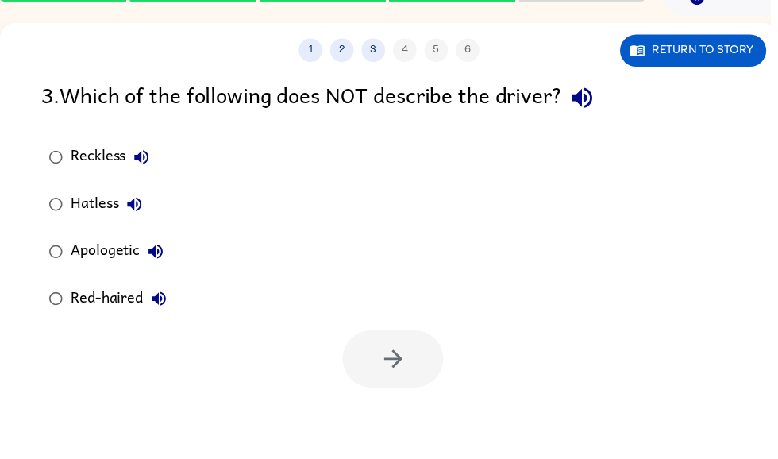
click at [126, 255] on div "Apologetic" at bounding box center [122, 254] width 102 height 32
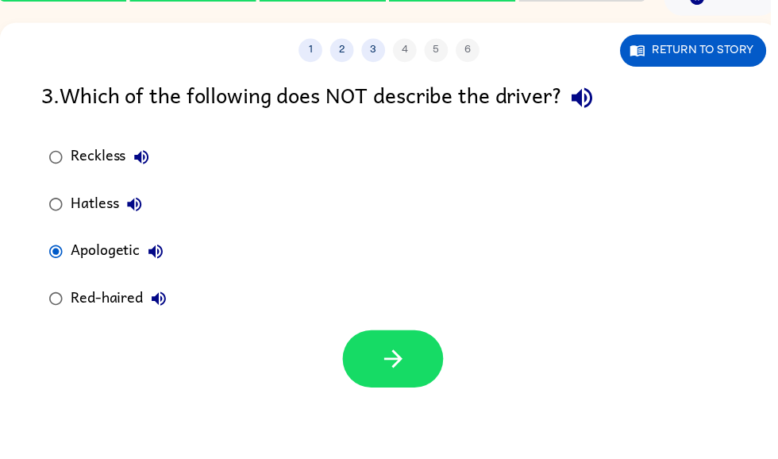
click at [409, 359] on icon "button" at bounding box center [397, 362] width 28 height 28
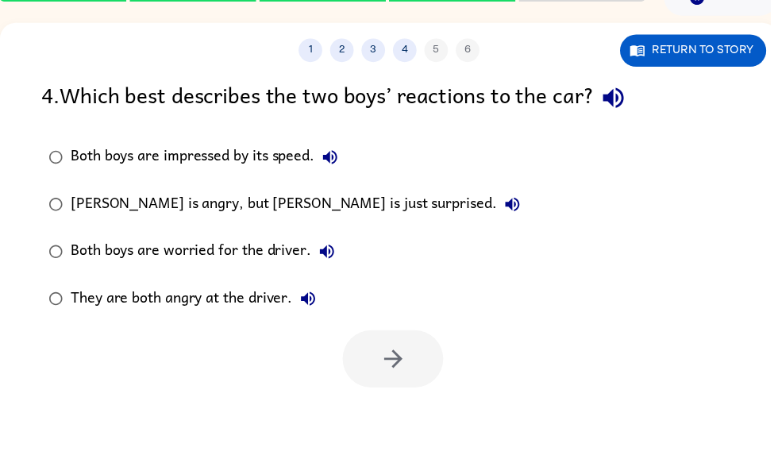
click at [192, 252] on div "Both boys are worried for the driver." at bounding box center [208, 254] width 275 height 32
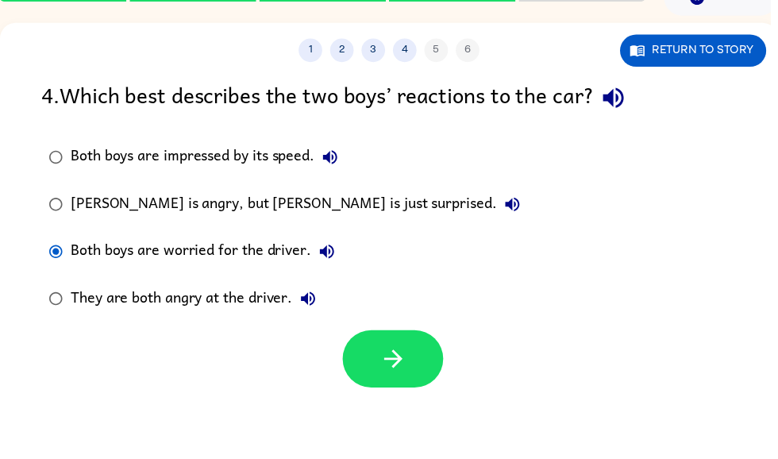
click at [413, 359] on button "button" at bounding box center [397, 362] width 102 height 58
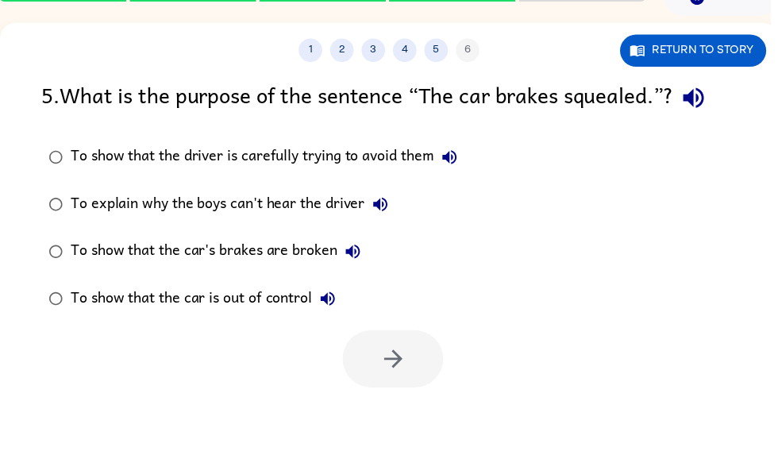
click at [286, 205] on div "To explain why the boys can't hear the driver" at bounding box center [235, 206] width 328 height 32
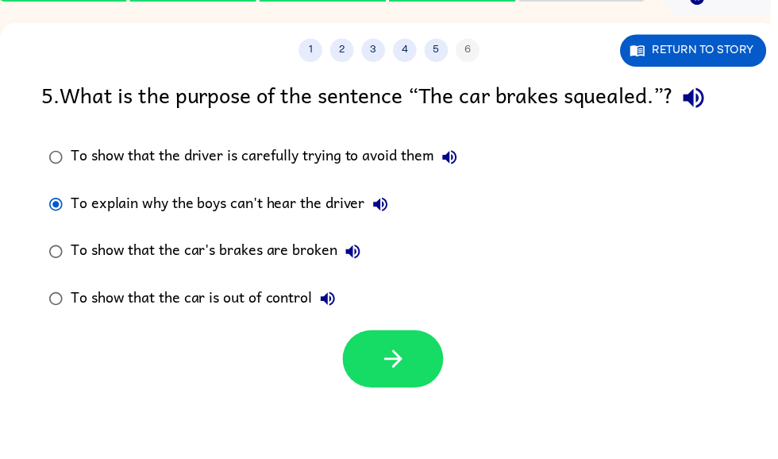
click at [412, 361] on button "button" at bounding box center [397, 362] width 102 height 58
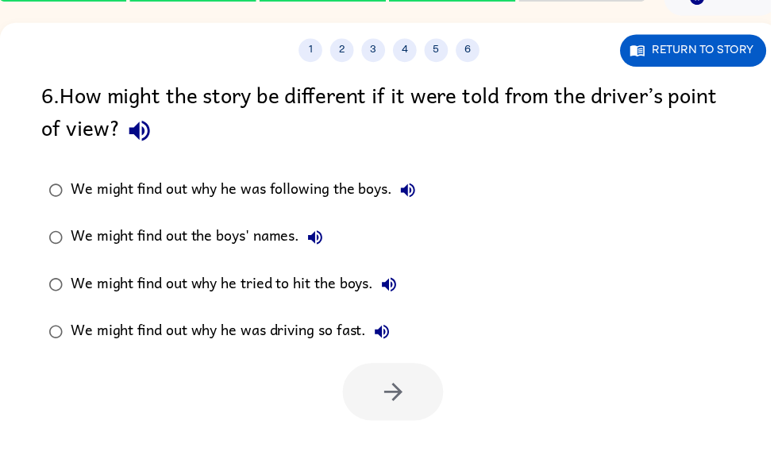
click at [286, 236] on div "We might find out the boys' names." at bounding box center [202, 240] width 263 height 32
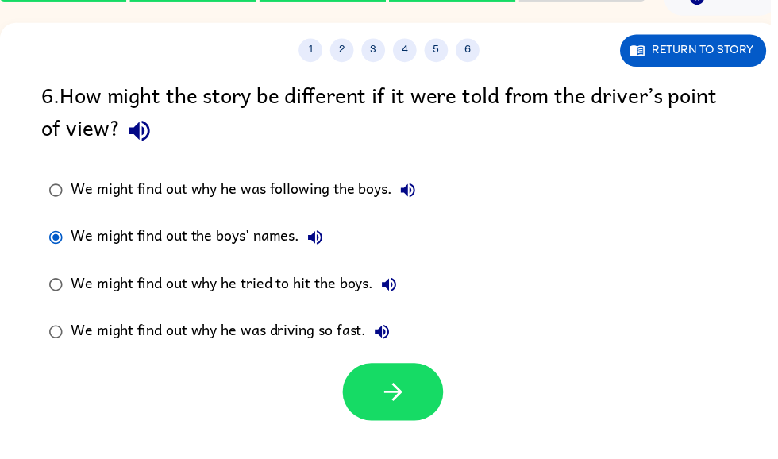
click at [416, 406] on button "button" at bounding box center [397, 396] width 102 height 58
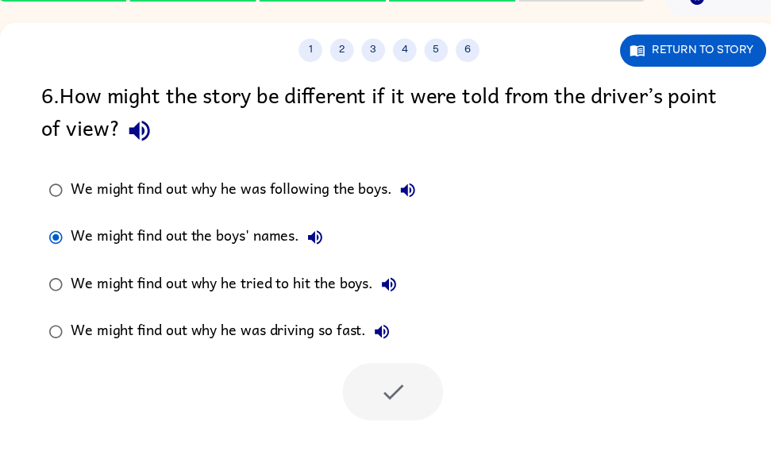
scroll to position [67, 0]
